Goal: Task Accomplishment & Management: Use online tool/utility

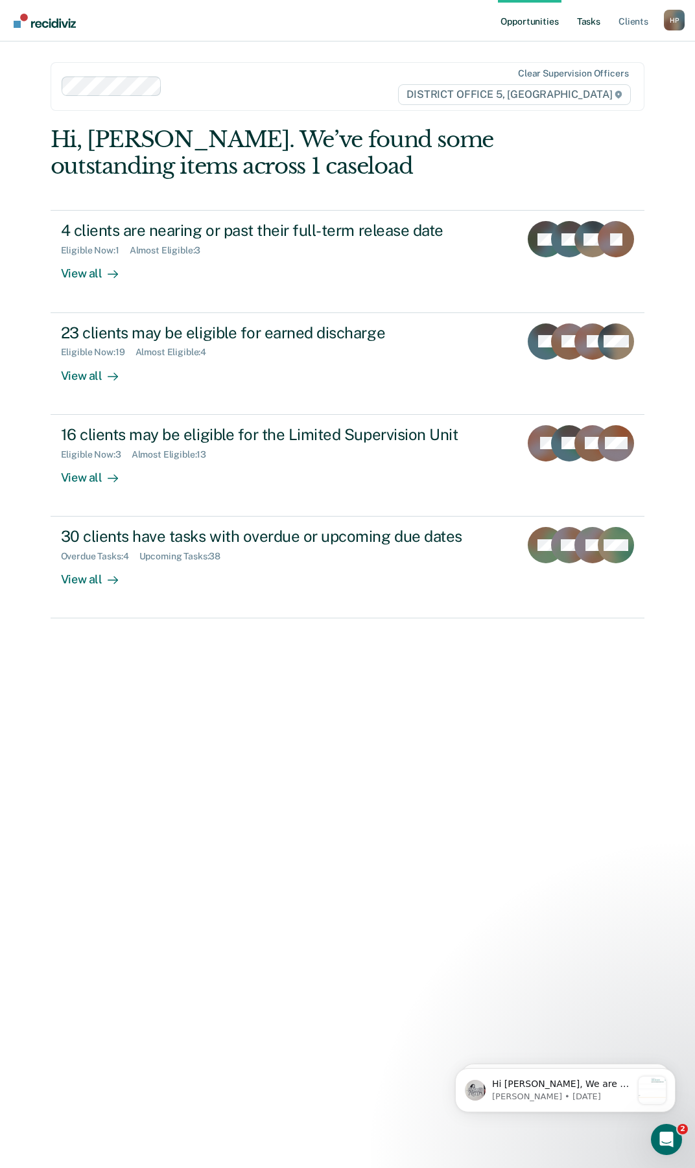
click at [598, 22] on link "Tasks" at bounding box center [588, 20] width 29 height 41
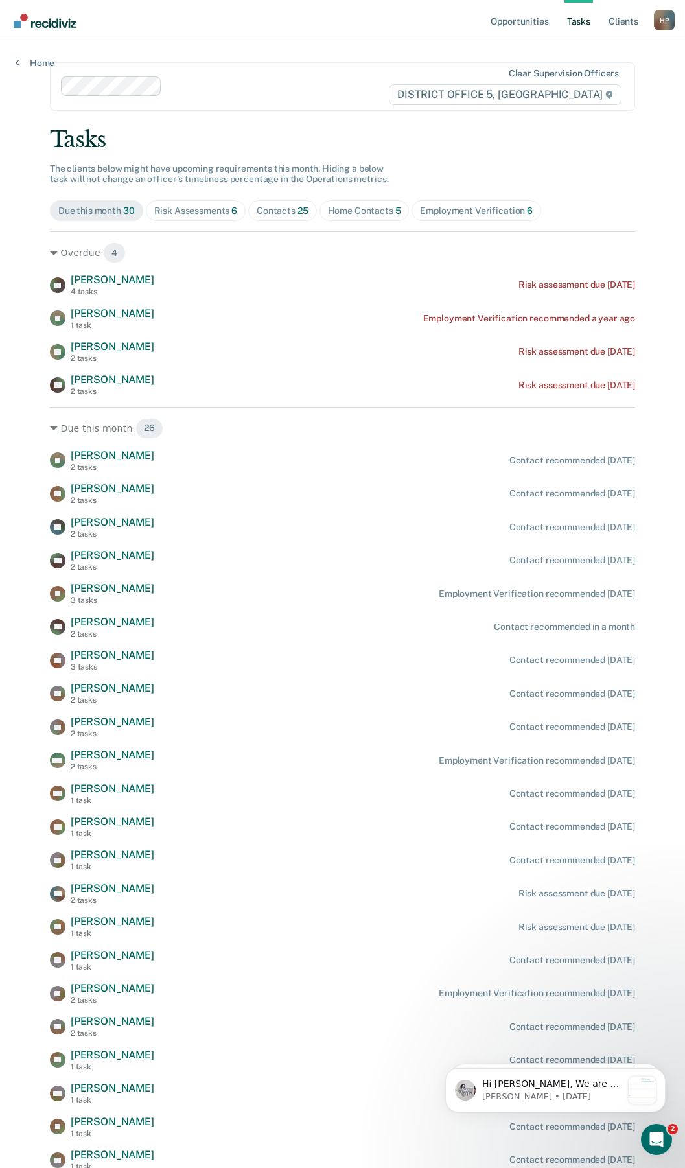
click at [467, 211] on div "Employment Verification 6" at bounding box center [476, 211] width 113 height 11
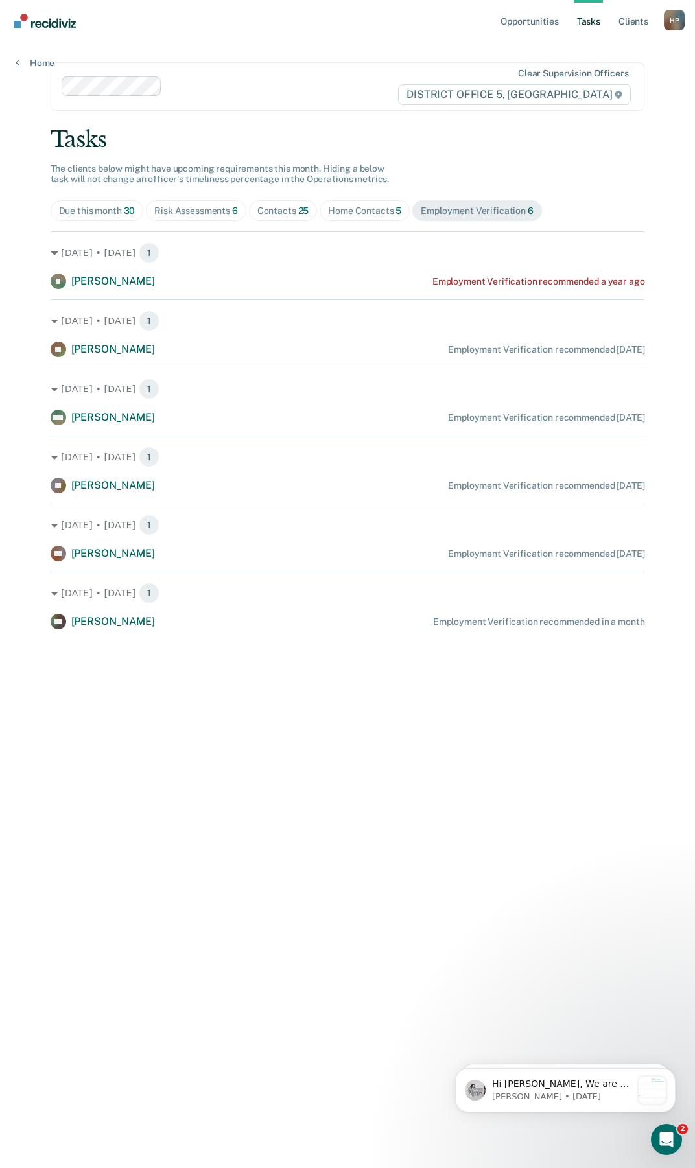
click at [368, 210] on div "Home Contacts 5" at bounding box center [364, 211] width 73 height 11
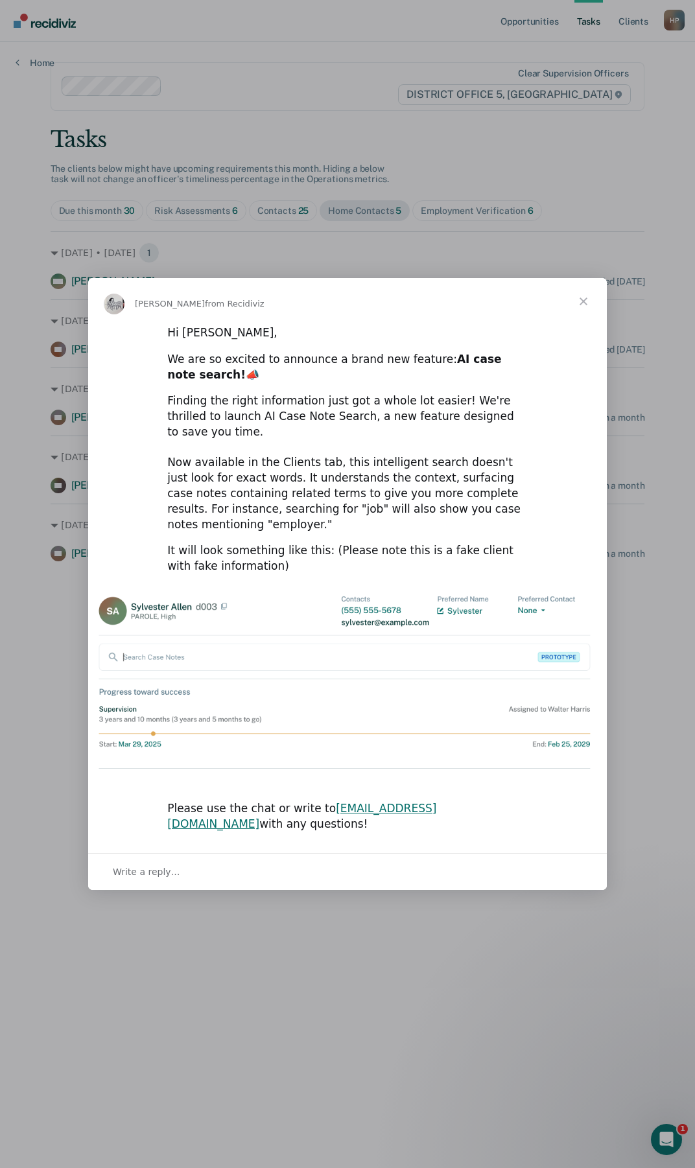
click at [589, 322] on span "Close" at bounding box center [583, 301] width 47 height 47
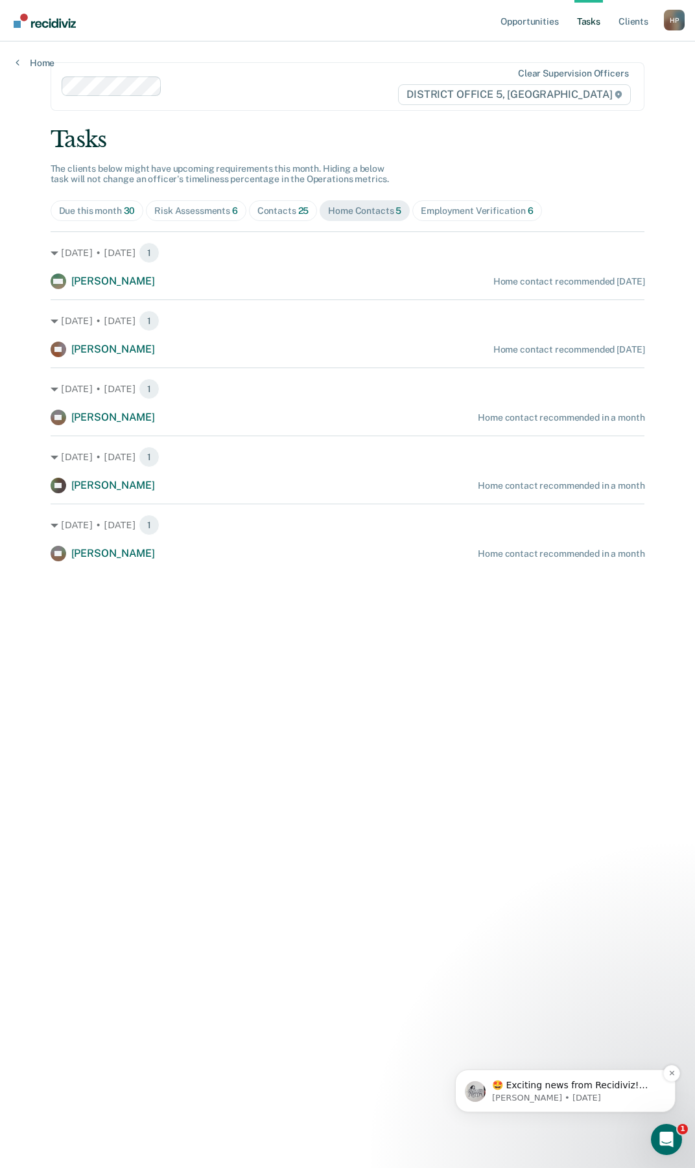
click at [570, 1089] on span "🤩 Exciting news from Recidiviz! Starting [DATE] if a client is marked in ATLAS …" at bounding box center [574, 1124] width 165 height 88
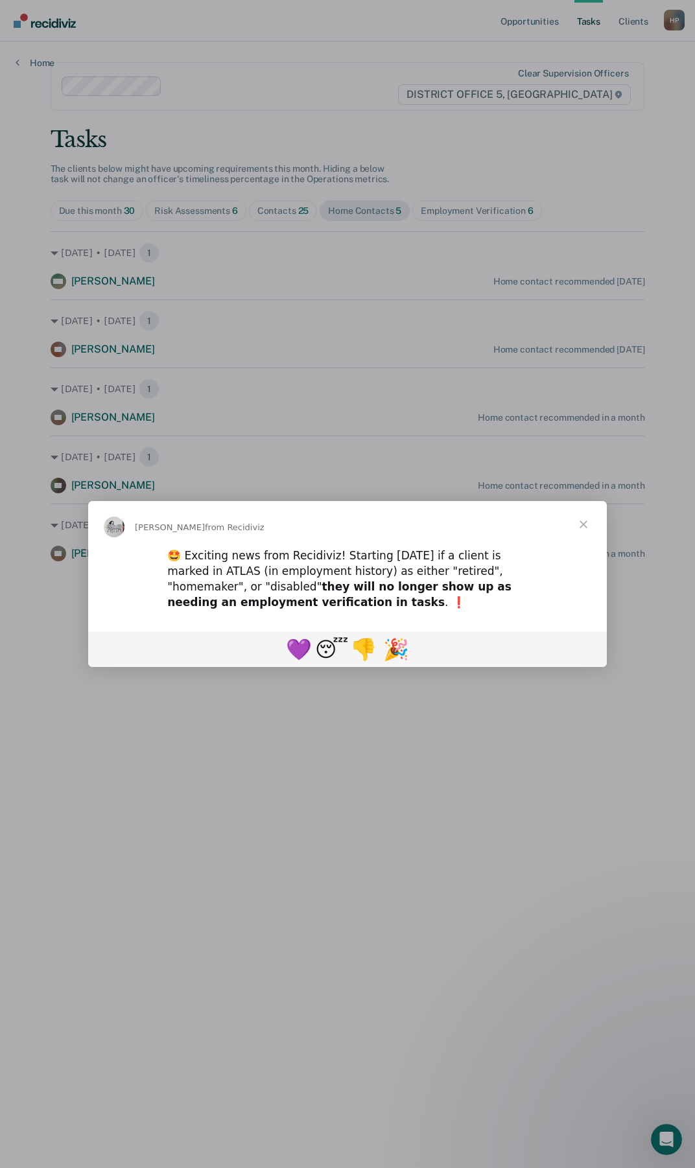
click at [587, 735] on div "Intercom messenger" at bounding box center [347, 584] width 695 height 1168
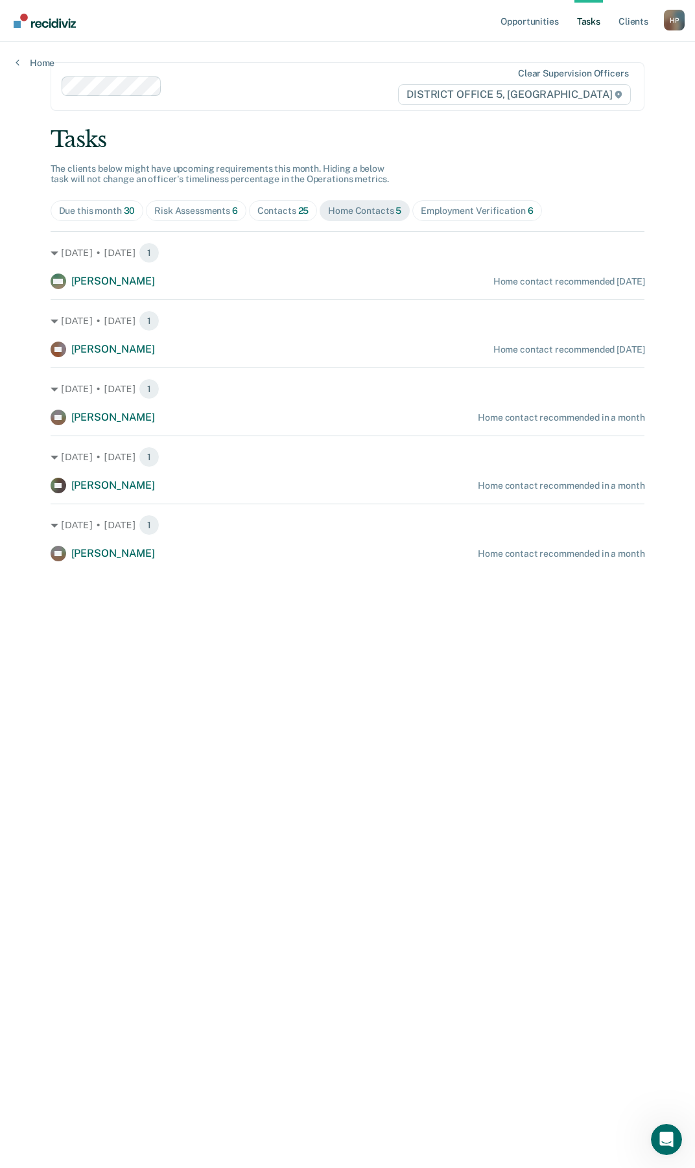
click at [472, 203] on span "Employment Verification 6" at bounding box center [477, 210] width 130 height 21
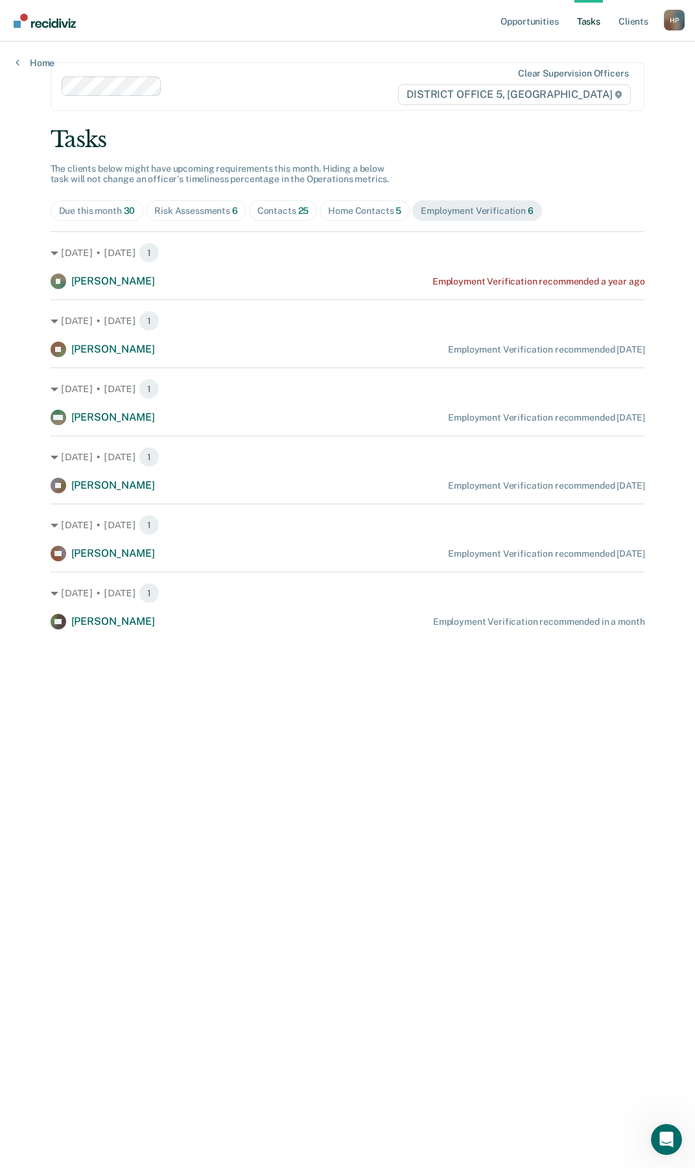
click at [128, 206] on span "30" at bounding box center [130, 211] width 12 height 10
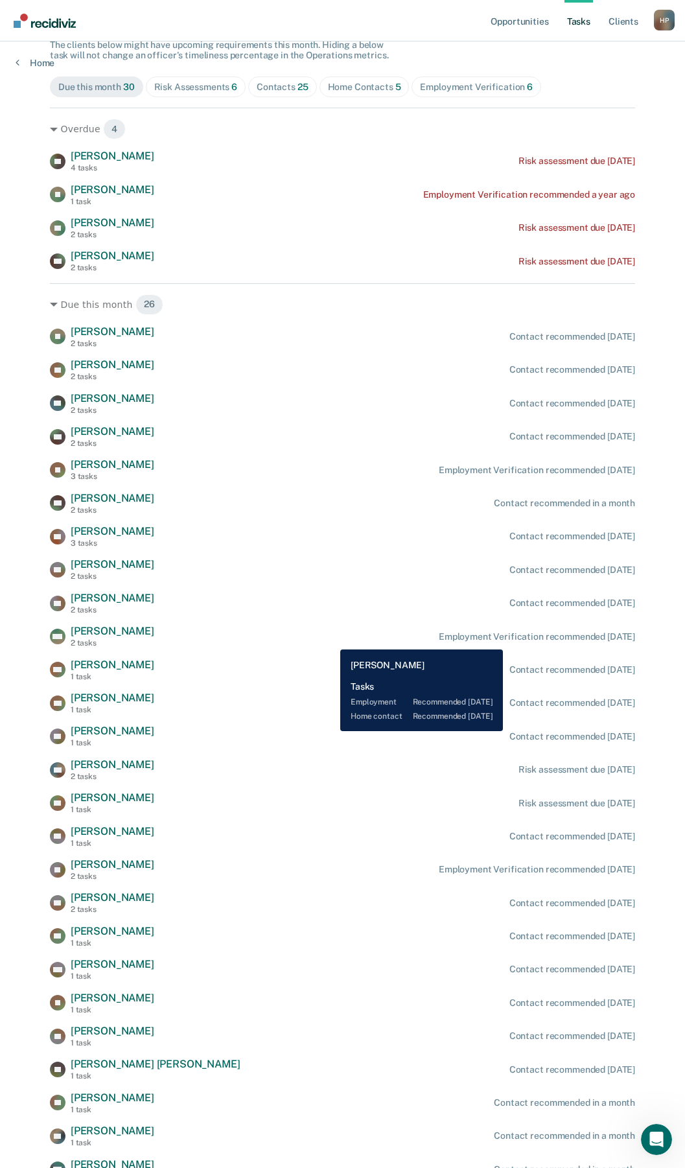
scroll to position [189, 0]
